Goal: Transaction & Acquisition: Purchase product/service

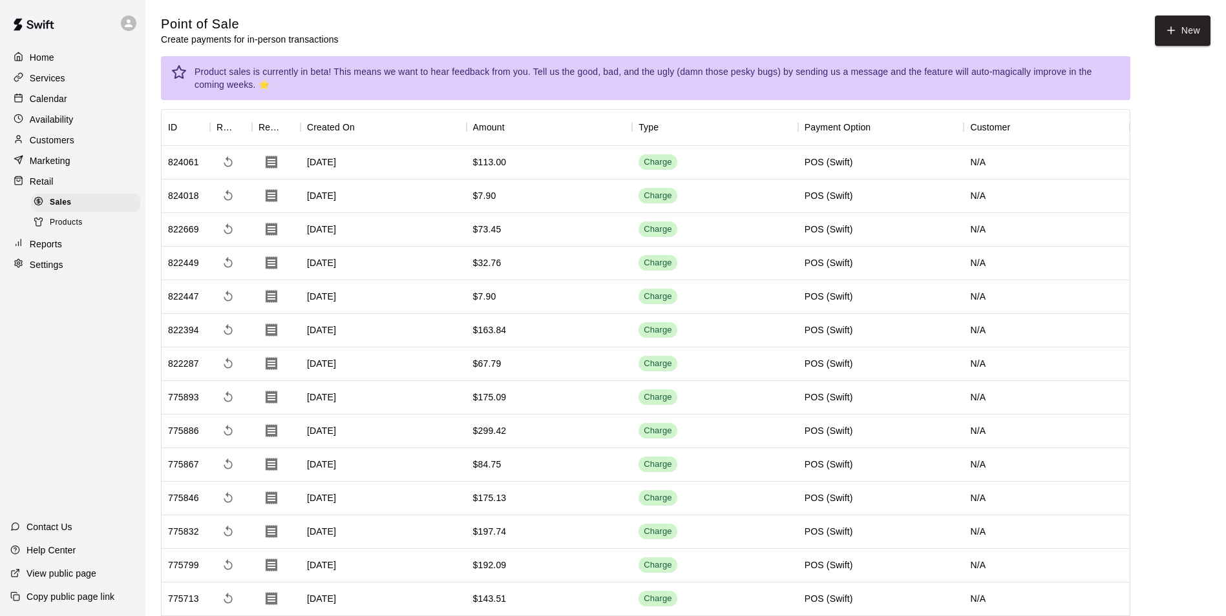
click at [1182, 39] on button "New" at bounding box center [1183, 31] width 56 height 30
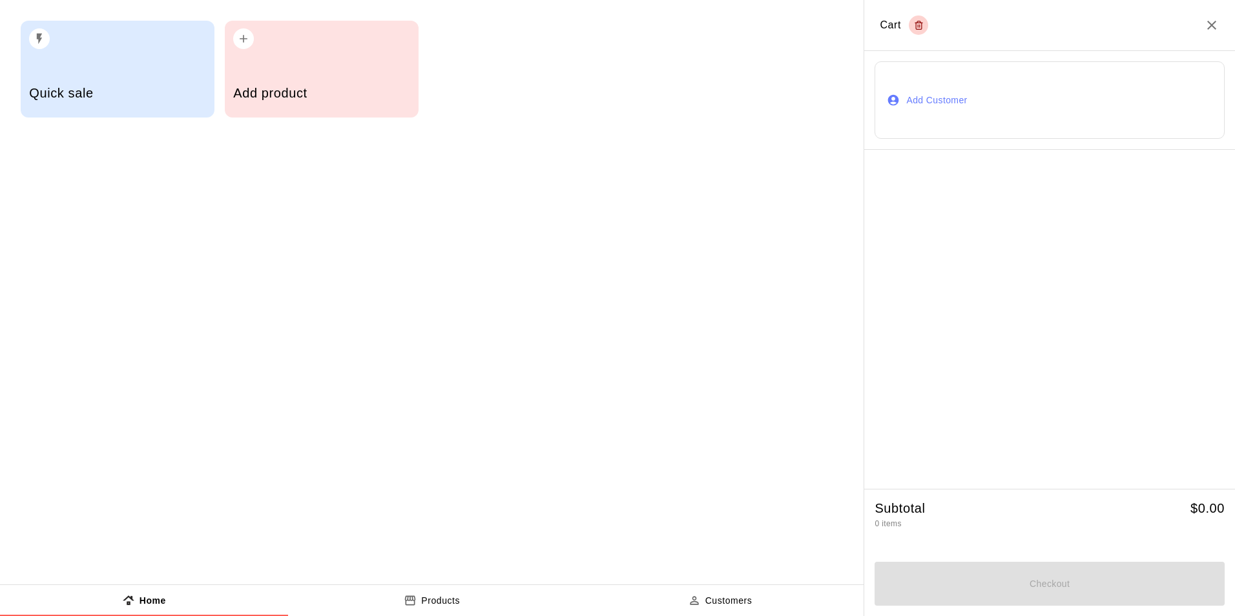
click at [297, 77] on div "Add product" at bounding box center [321, 95] width 176 height 46
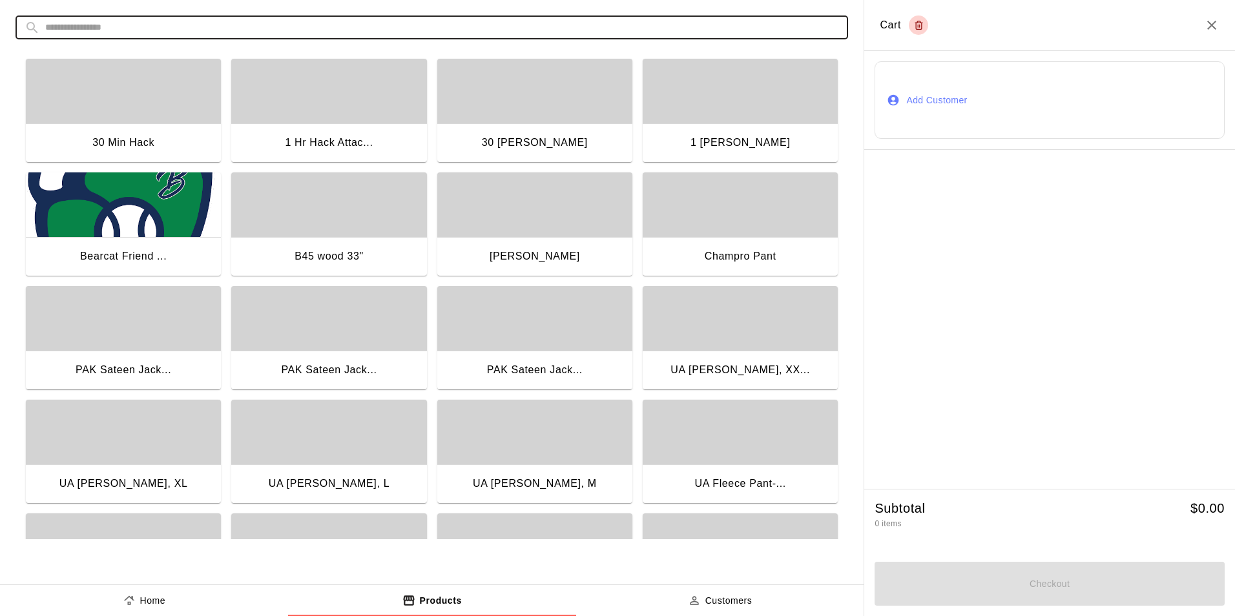
click at [233, 27] on input "text" at bounding box center [442, 28] width 794 height 24
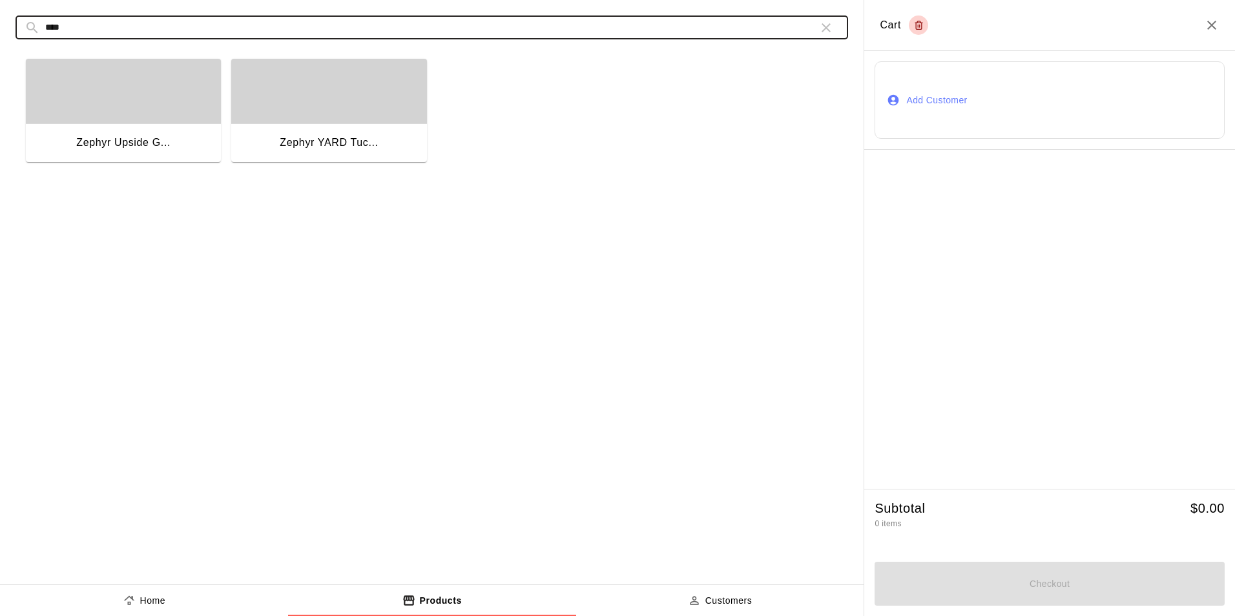
type input "****"
click at [155, 107] on div "button" at bounding box center [123, 91] width 195 height 65
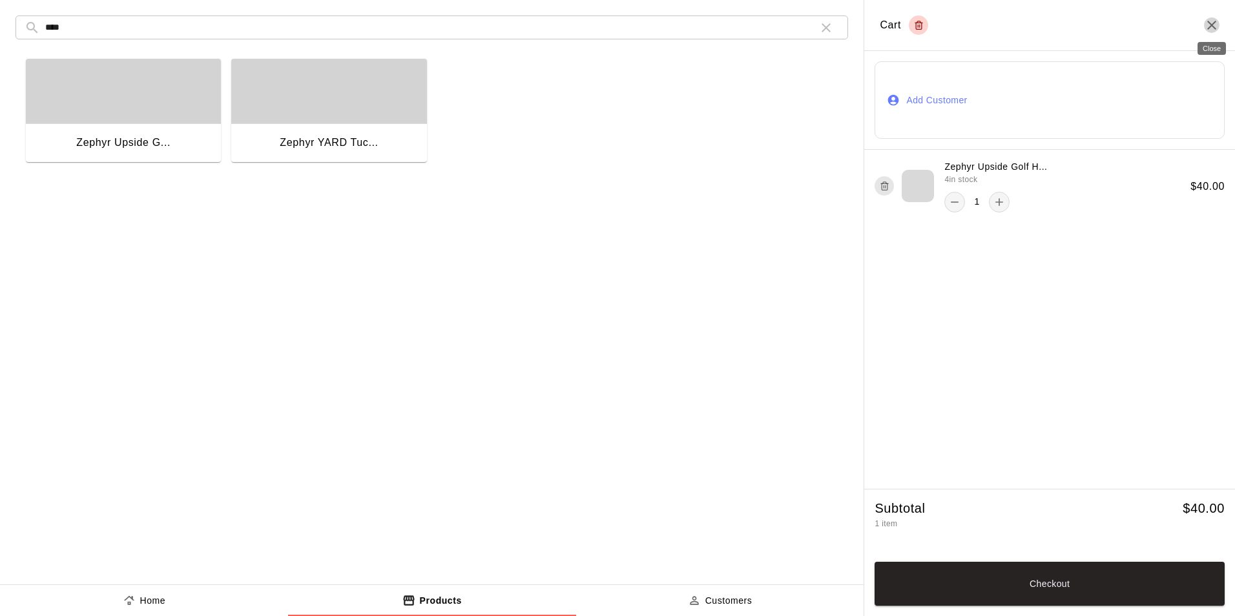
click at [1213, 25] on icon "Close" at bounding box center [1212, 25] width 9 height 9
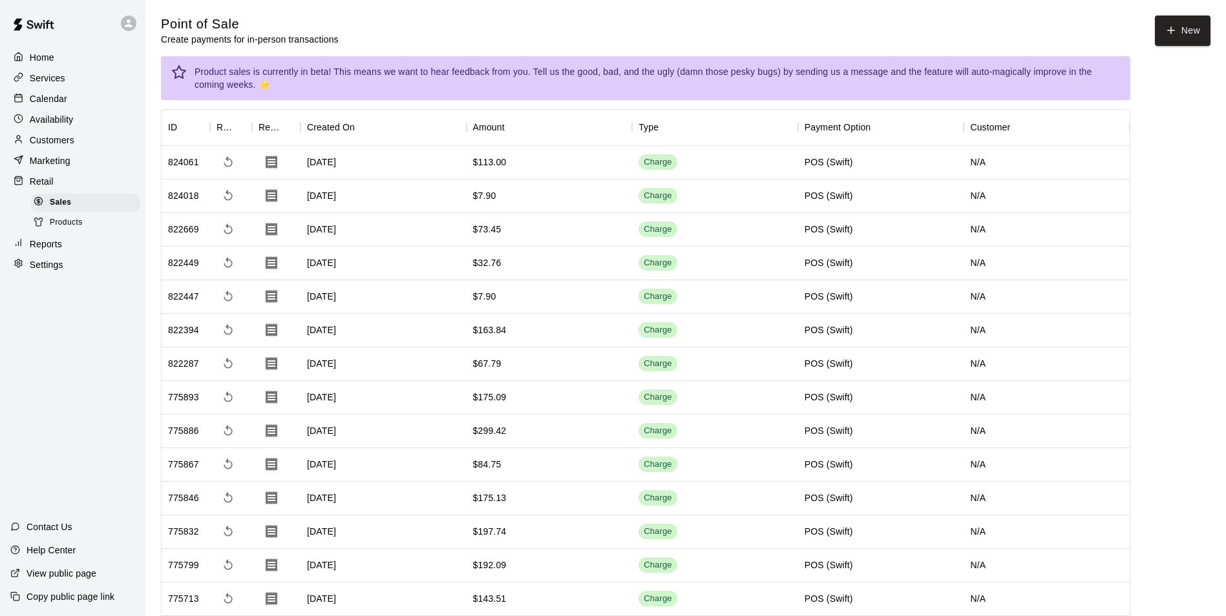
click at [54, 189] on div "Retail" at bounding box center [72, 181] width 125 height 19
click at [81, 209] on div "Sales" at bounding box center [85, 203] width 109 height 18
click at [1184, 34] on button "New" at bounding box center [1183, 31] width 56 height 30
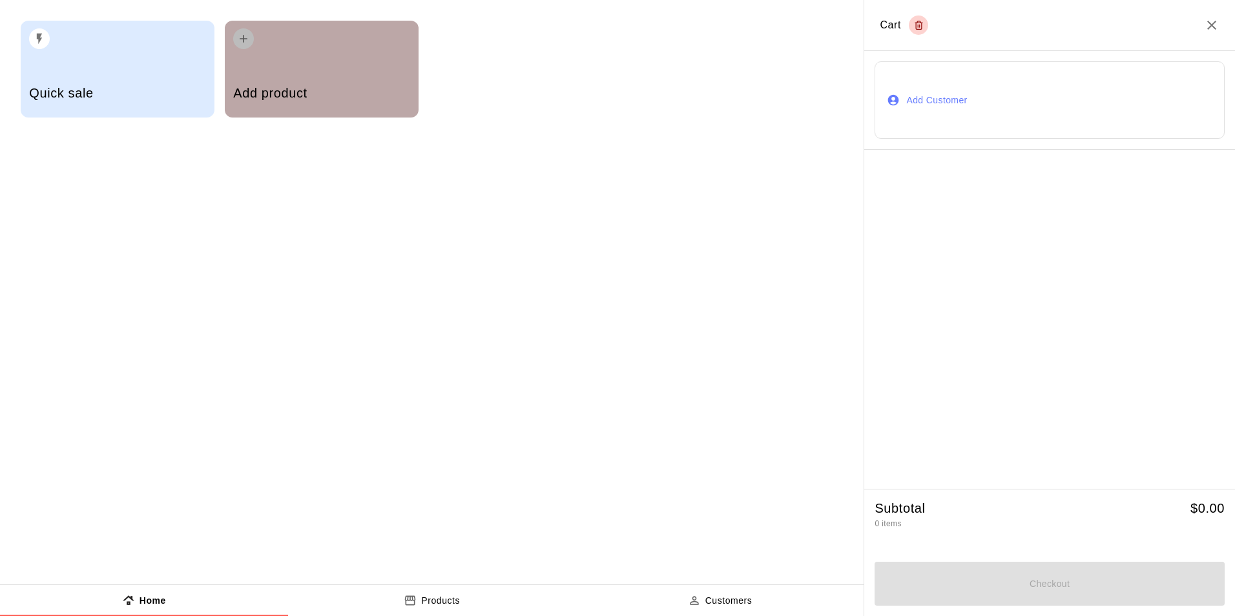
click at [303, 71] on div "Add product" at bounding box center [322, 69] width 194 height 97
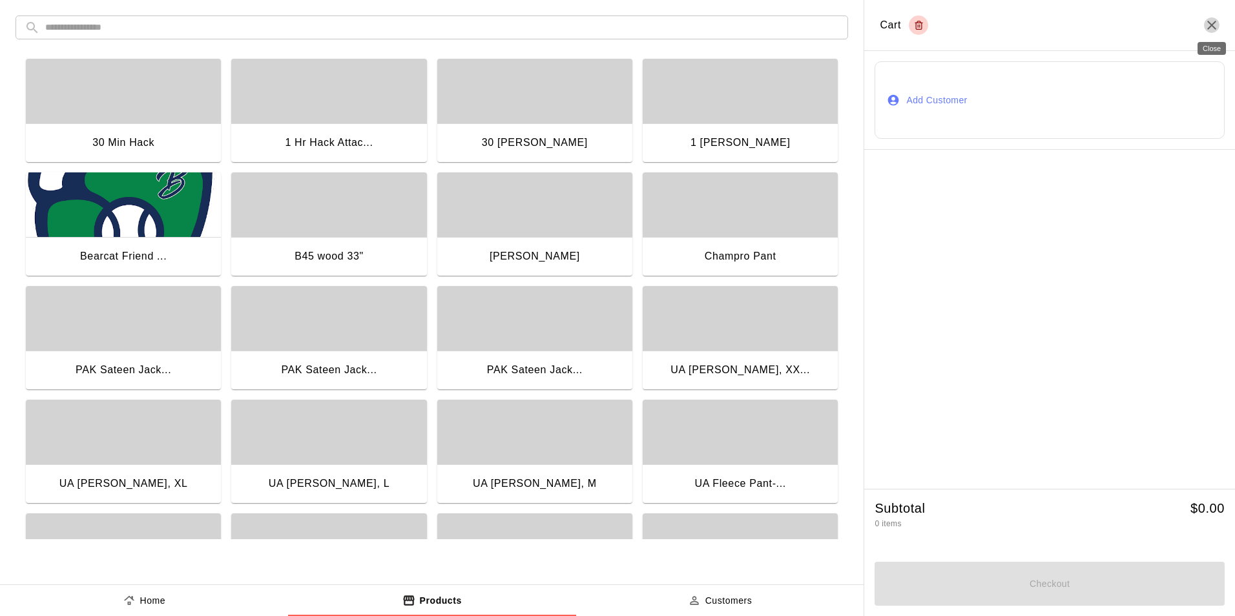
click at [1213, 23] on icon "Close" at bounding box center [1212, 25] width 16 height 16
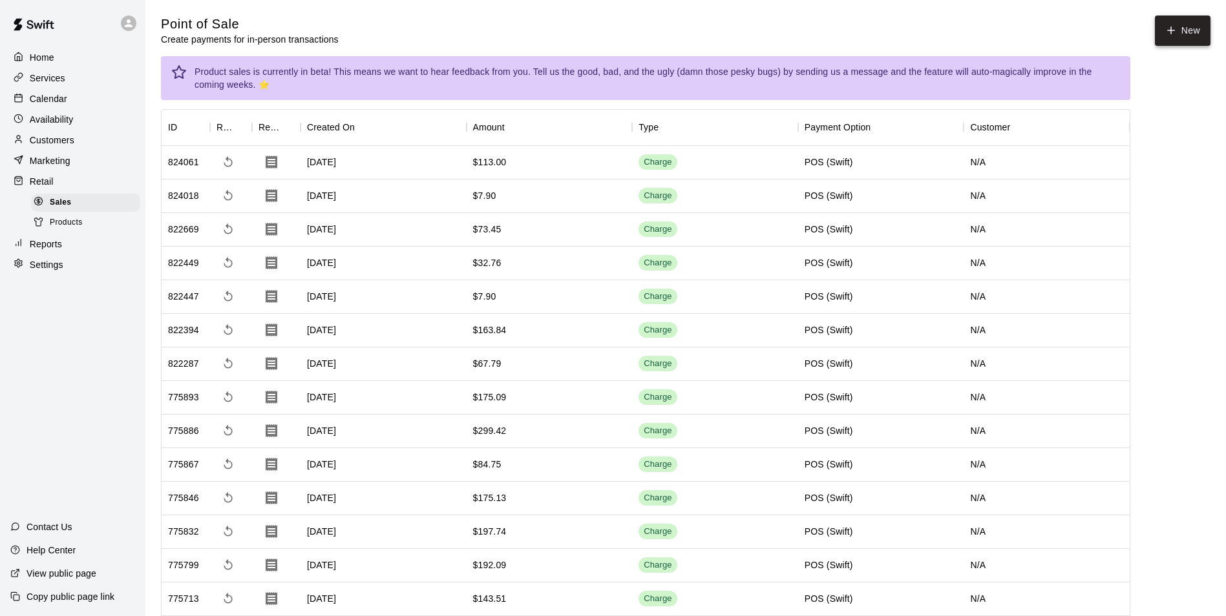
click at [1193, 30] on button "New" at bounding box center [1183, 31] width 56 height 30
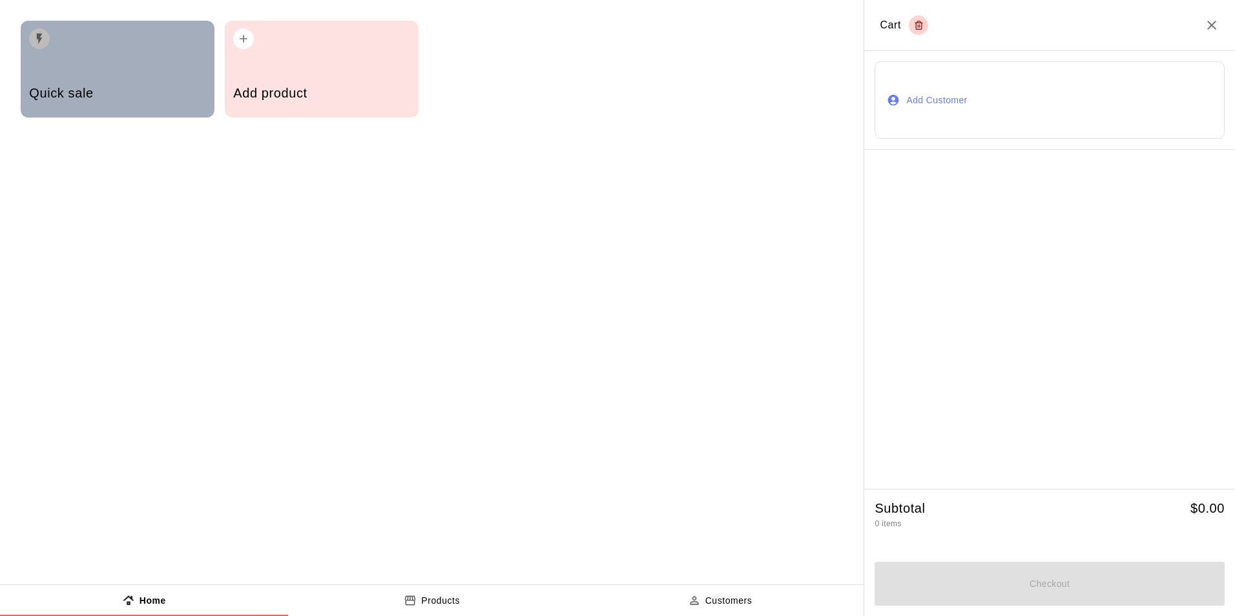
click at [96, 82] on div "Quick sale" at bounding box center [117, 95] width 176 height 46
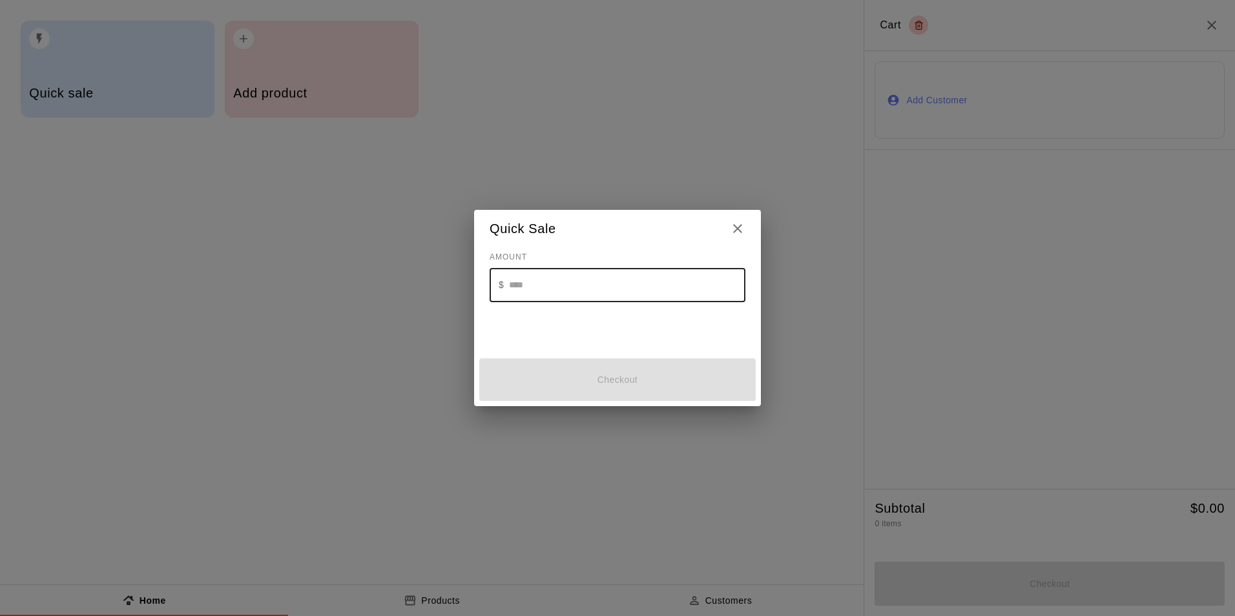
click at [556, 281] on input "text" at bounding box center [627, 285] width 236 height 34
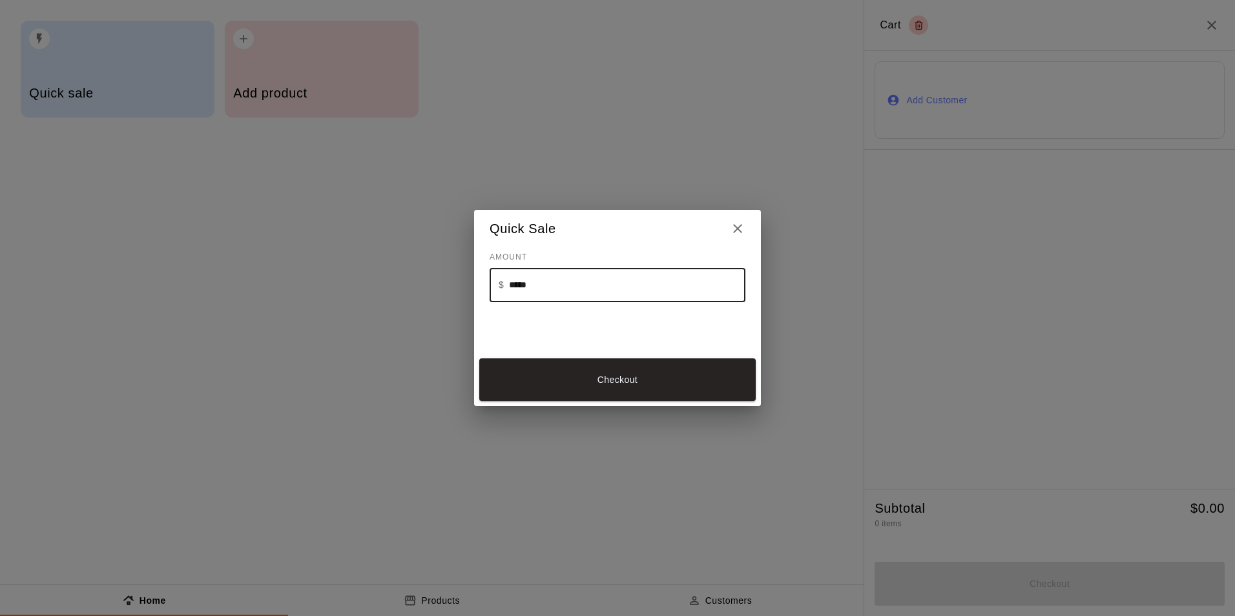
type input "*****"
click at [613, 386] on button "Checkout" at bounding box center [617, 380] width 277 height 43
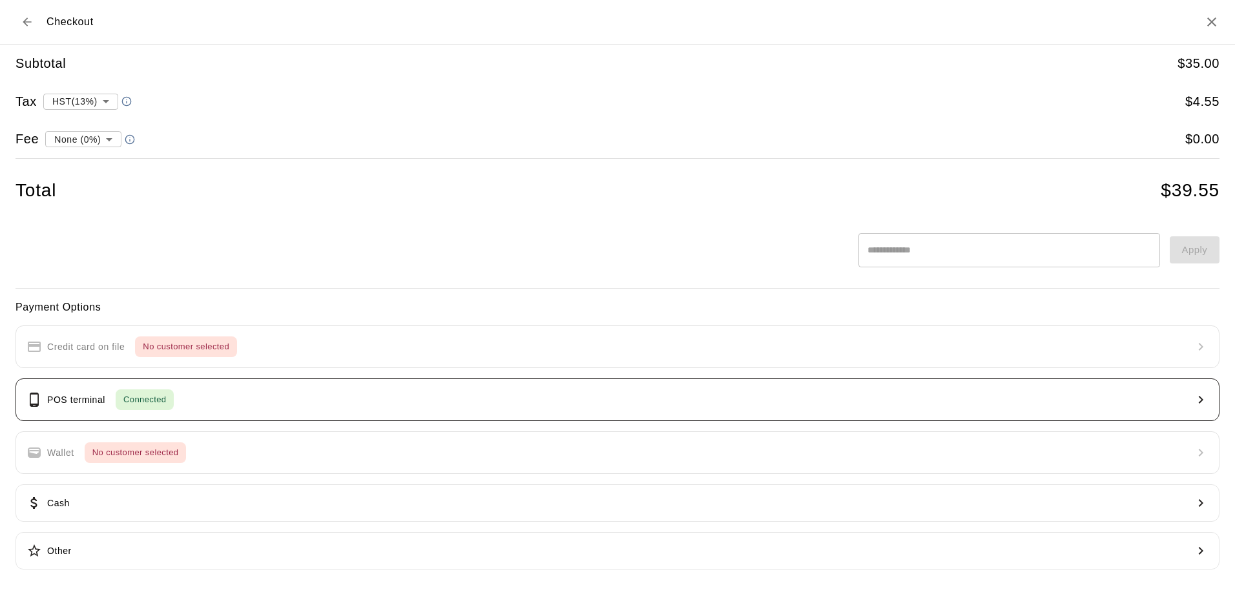
click at [261, 404] on button "POS terminal Connected" at bounding box center [618, 400] width 1204 height 43
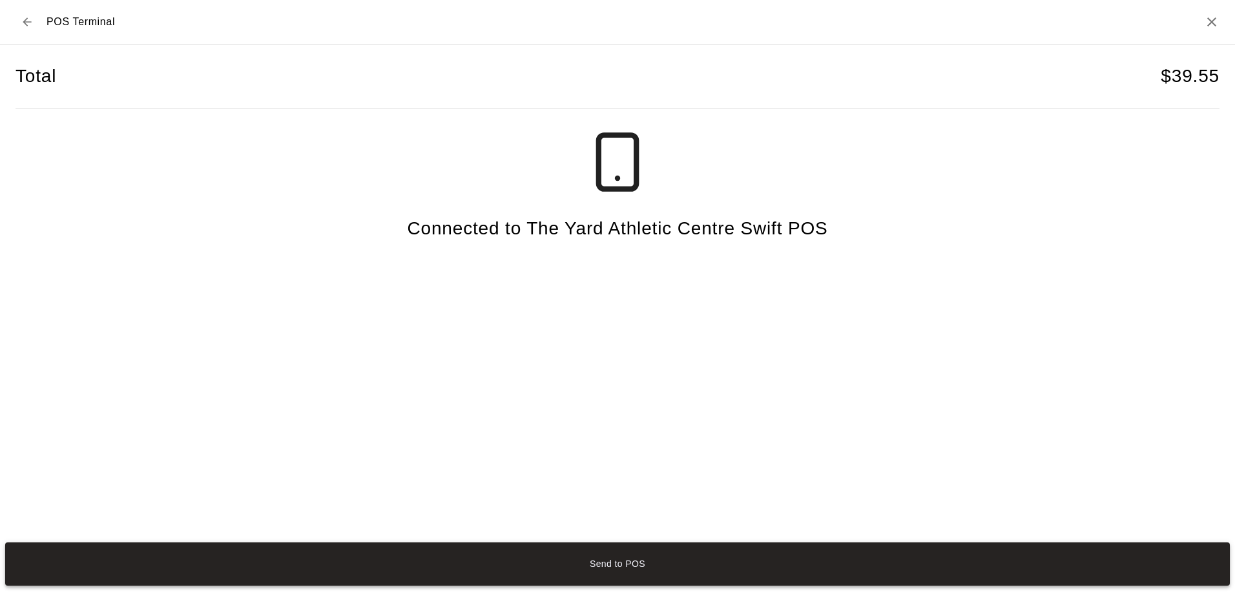
click at [617, 557] on button "Send to POS" at bounding box center [617, 564] width 1225 height 43
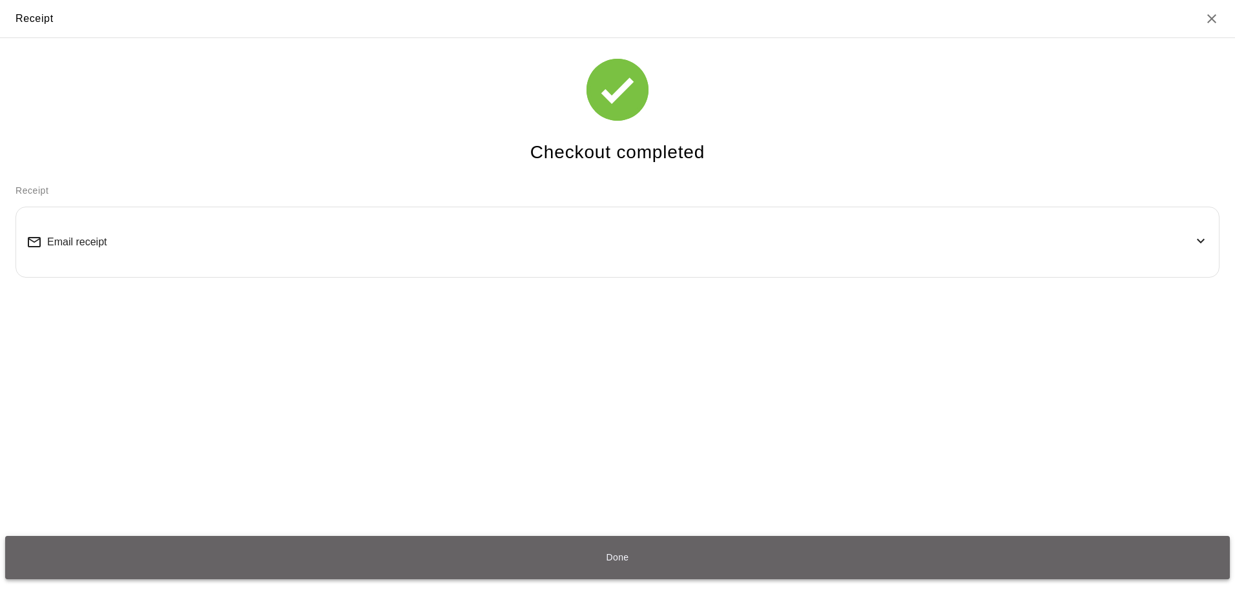
click at [620, 555] on button "Done" at bounding box center [617, 557] width 1225 height 43
